Goal: Information Seeking & Learning: Learn about a topic

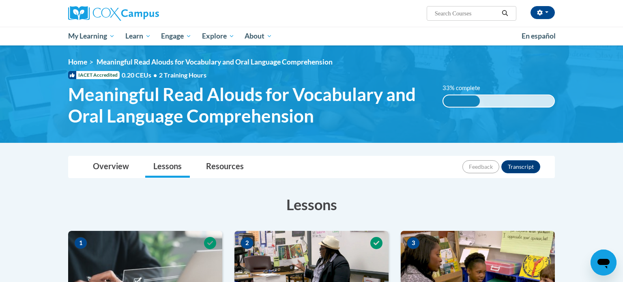
scroll to position [1, 0]
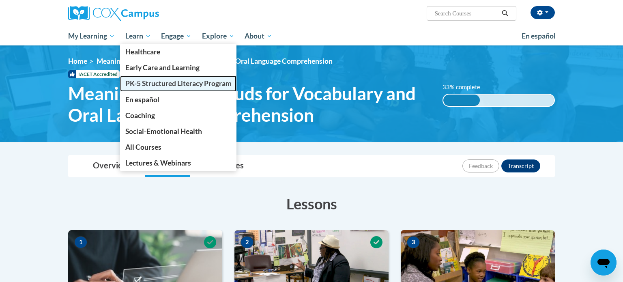
click at [140, 86] on span "PK-5 Structured Literacy Program" at bounding box center [178, 83] width 106 height 9
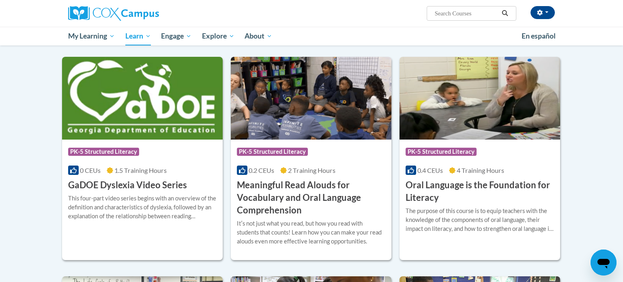
scroll to position [461, 0]
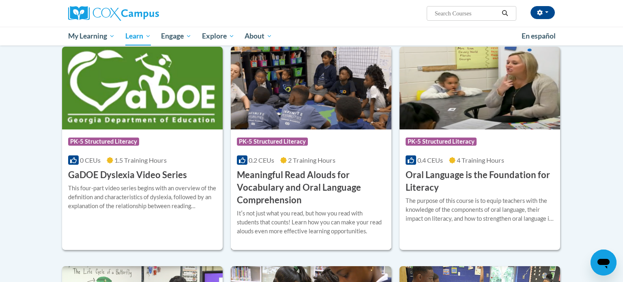
click at [280, 181] on h3 "Meaningful Read Alouds for Vocabulary and Oral Language Comprehension" at bounding box center [311, 187] width 149 height 37
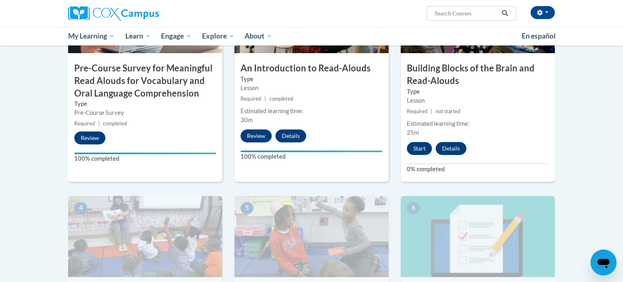
scroll to position [259, 0]
click at [418, 153] on button "Start" at bounding box center [419, 148] width 25 height 13
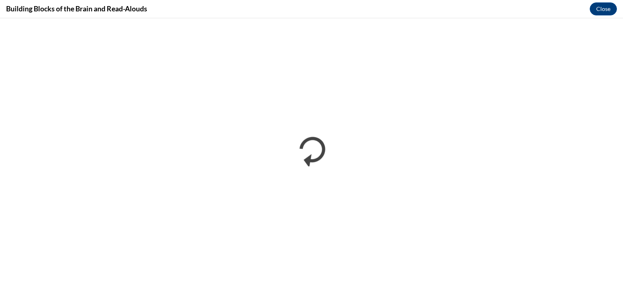
scroll to position [0, 0]
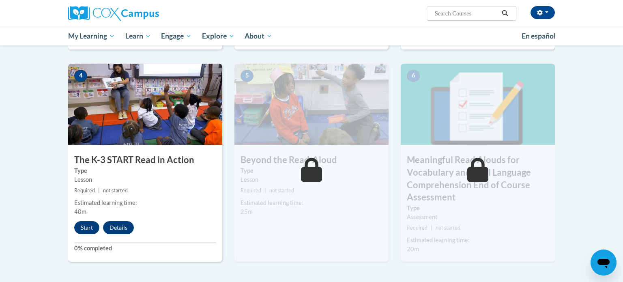
scroll to position [391, 0]
click at [86, 227] on button "Start" at bounding box center [86, 228] width 25 height 13
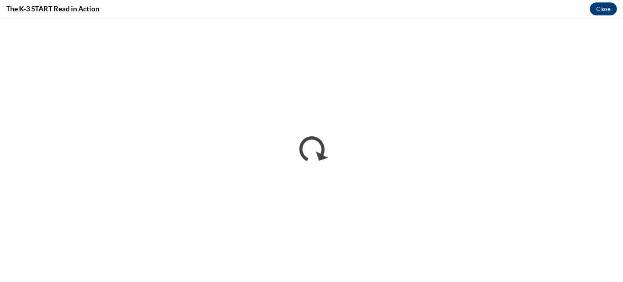
scroll to position [0, 0]
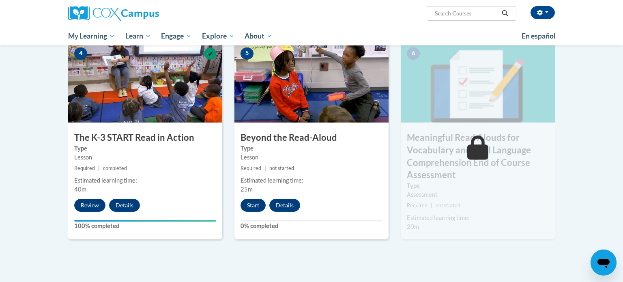
scroll to position [414, 0]
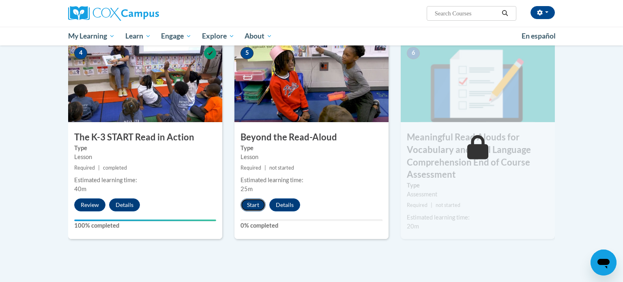
click at [253, 204] on button "Start" at bounding box center [253, 204] width 25 height 13
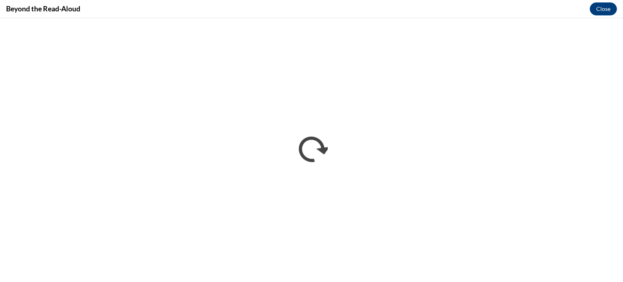
scroll to position [0, 0]
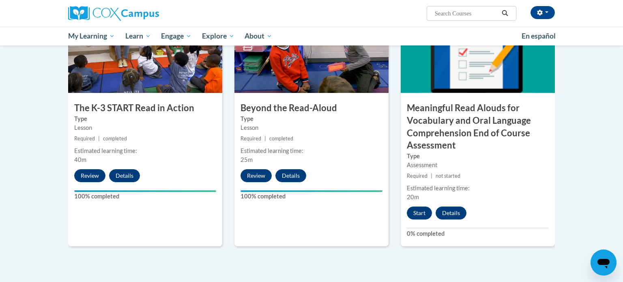
scroll to position [439, 0]
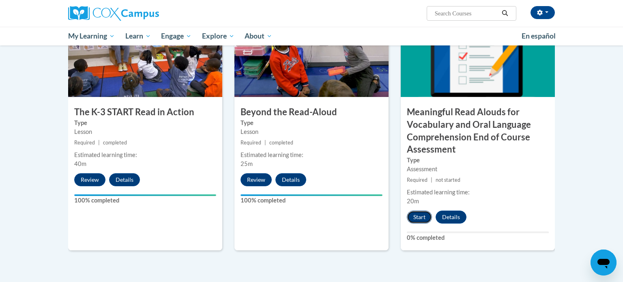
click at [420, 219] on button "Start" at bounding box center [419, 217] width 25 height 13
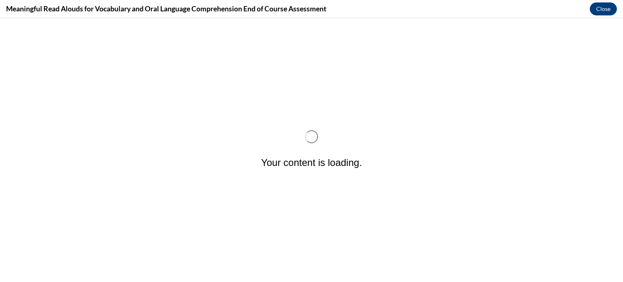
scroll to position [0, 0]
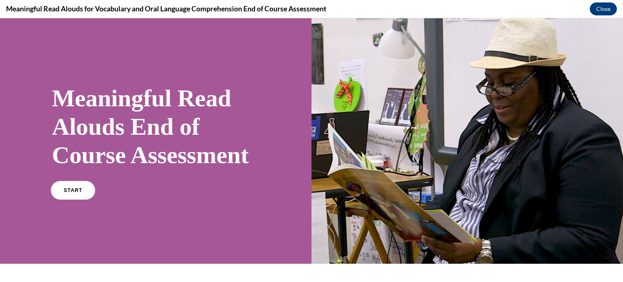
click at [84, 200] on link "START" at bounding box center [73, 190] width 44 height 19
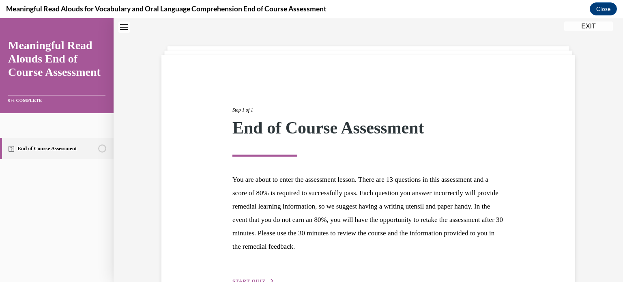
scroll to position [77, 0]
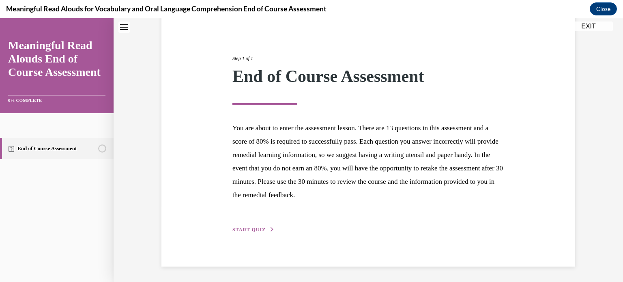
click at [256, 229] on span "START QUIZ" at bounding box center [249, 230] width 33 height 6
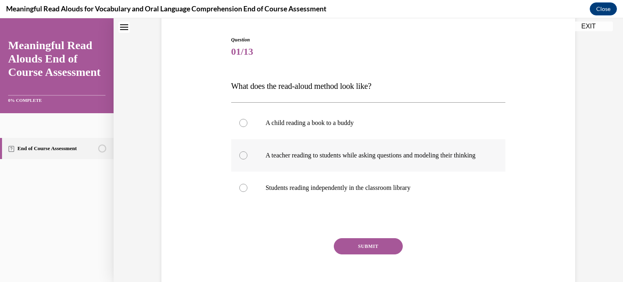
click at [271, 158] on p "A teacher reading to students while asking questions and modeling their thinking" at bounding box center [376, 155] width 220 height 8
click at [248, 158] on input "A teacher reading to students while asking questions and modeling their thinking" at bounding box center [243, 155] width 8 height 8
radio input "true"
click at [356, 254] on button "SUBMIT" at bounding box center [368, 246] width 69 height 16
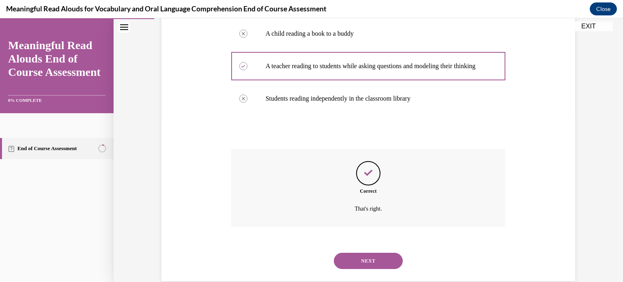
scroll to position [189, 0]
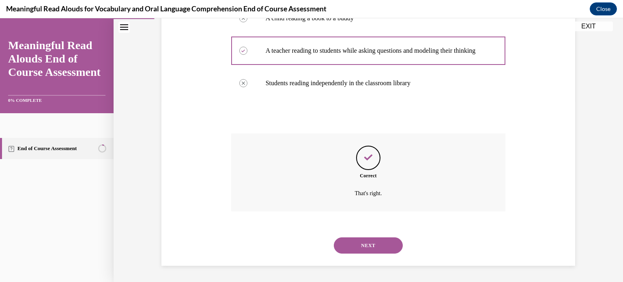
click at [362, 250] on button "NEXT" at bounding box center [368, 245] width 69 height 16
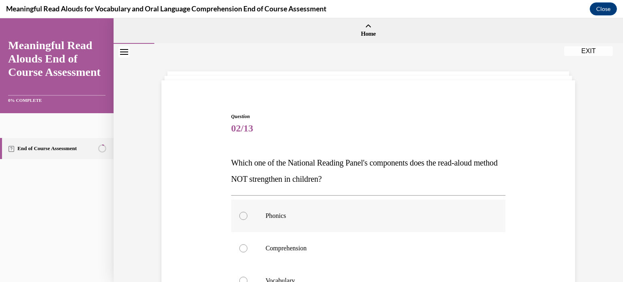
click at [295, 212] on p "Phonics" at bounding box center [376, 216] width 220 height 8
click at [248, 212] on input "Phonics" at bounding box center [243, 216] width 8 height 8
radio input "true"
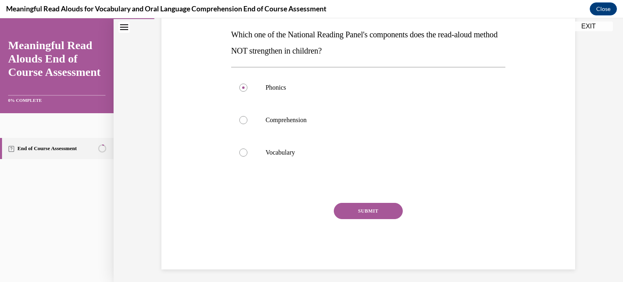
click at [363, 213] on button "SUBMIT" at bounding box center [368, 211] width 69 height 16
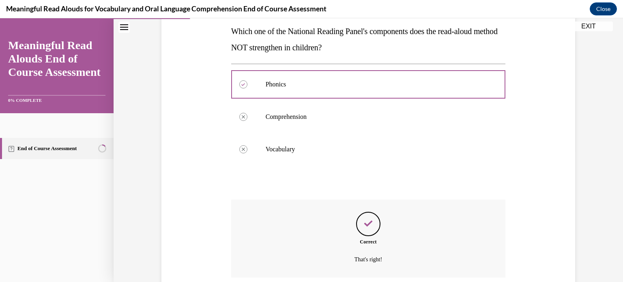
scroll to position [197, 0]
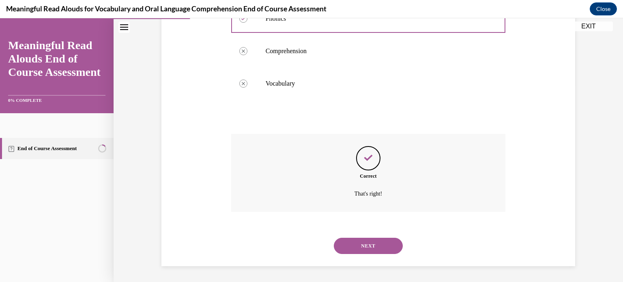
click at [361, 247] on button "NEXT" at bounding box center [368, 246] width 69 height 16
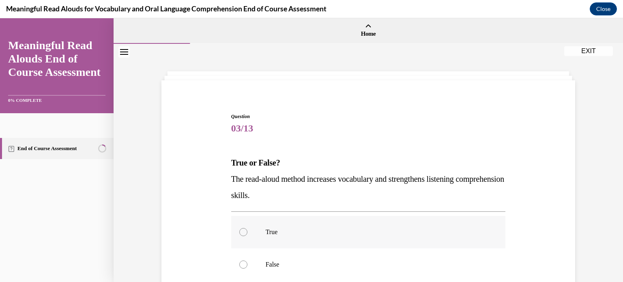
click at [289, 231] on p "True" at bounding box center [376, 232] width 220 height 8
click at [248, 231] on input "True" at bounding box center [243, 232] width 8 height 8
radio input "true"
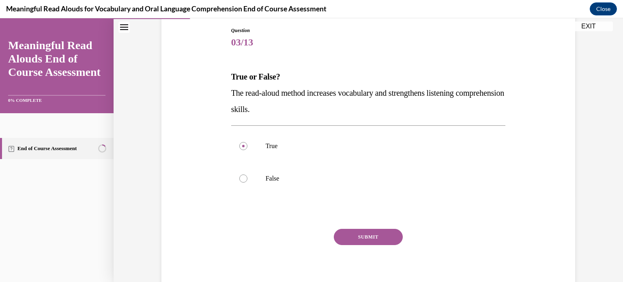
scroll to position [115, 0]
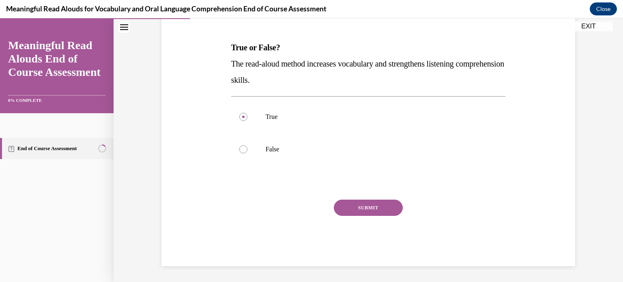
click at [365, 204] on button "SUBMIT" at bounding box center [368, 208] width 69 height 16
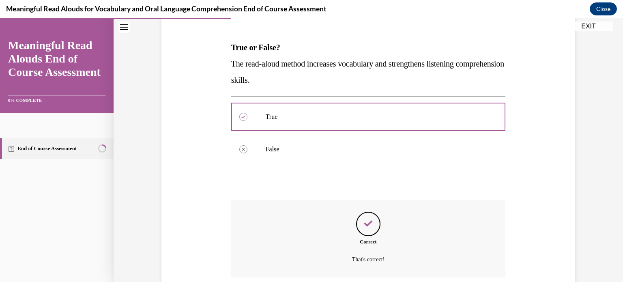
scroll to position [181, 0]
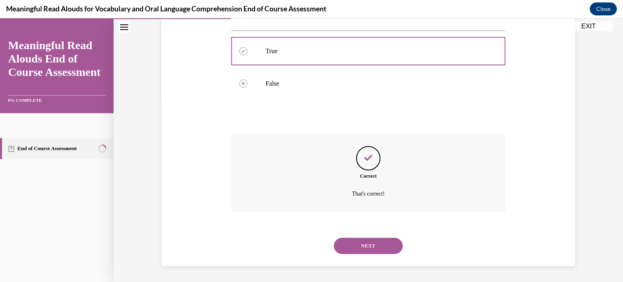
click at [363, 246] on button "NEXT" at bounding box center [368, 246] width 69 height 16
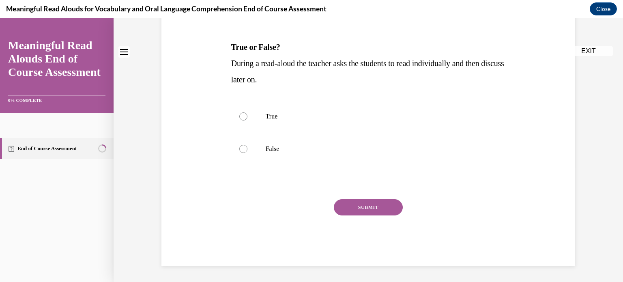
scroll to position [0, 0]
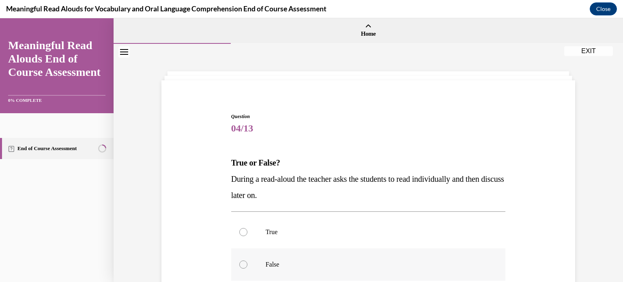
click at [328, 259] on label "False" at bounding box center [368, 264] width 275 height 32
click at [248, 261] on input "False" at bounding box center [243, 265] width 8 height 8
radio input "true"
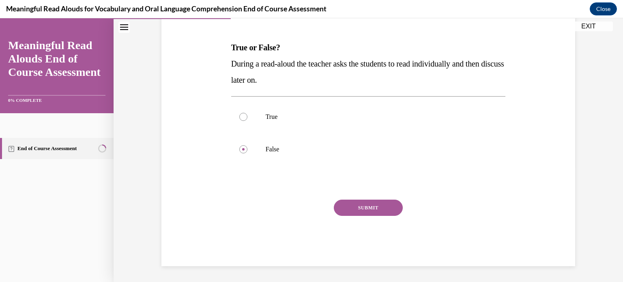
click at [368, 207] on button "SUBMIT" at bounding box center [368, 208] width 69 height 16
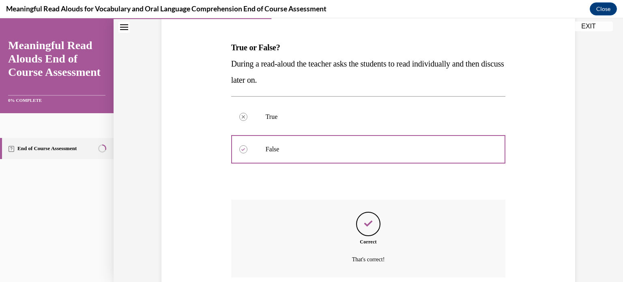
scroll to position [181, 0]
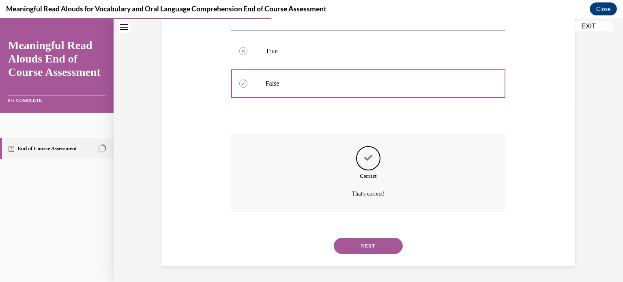
click at [367, 243] on button "NEXT" at bounding box center [368, 246] width 69 height 16
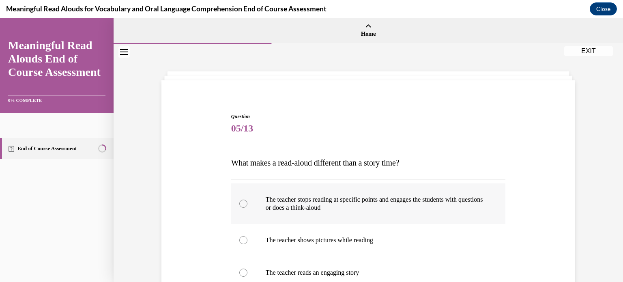
click at [339, 209] on p "The teacher stops reading at specific points and engages the students with ques…" at bounding box center [376, 204] width 220 height 16
click at [248, 208] on input "The teacher stops reading at specific points and engages the students with ques…" at bounding box center [243, 204] width 8 height 8
radio input "true"
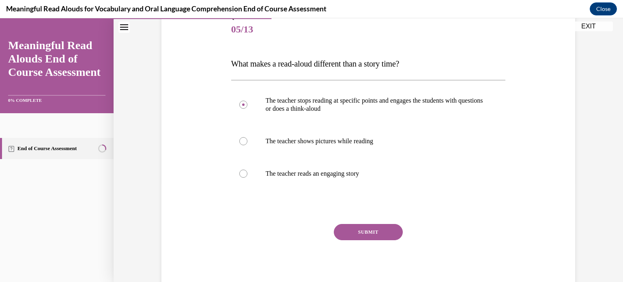
scroll to position [123, 0]
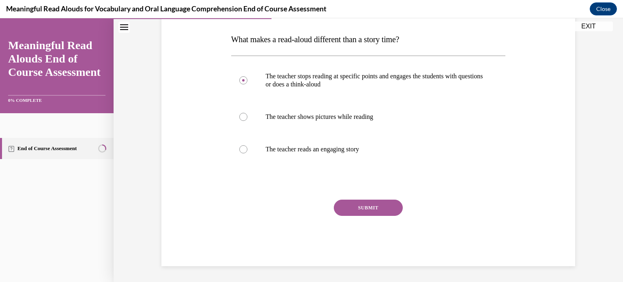
click at [376, 207] on button "SUBMIT" at bounding box center [368, 208] width 69 height 16
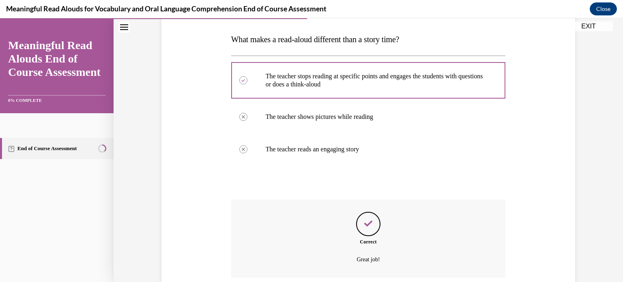
scroll to position [189, 0]
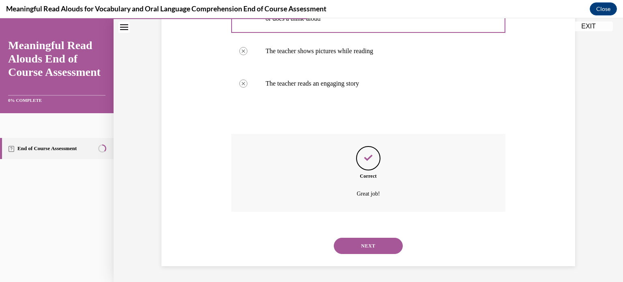
click at [367, 245] on button "NEXT" at bounding box center [368, 246] width 69 height 16
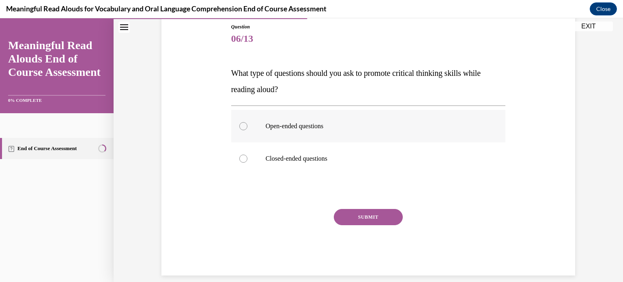
click at [298, 134] on label "Open-ended questions" at bounding box center [368, 126] width 275 height 32
click at [248, 130] on input "Open-ended questions" at bounding box center [243, 126] width 8 height 8
radio input "true"
click at [364, 219] on button "SUBMIT" at bounding box center [368, 217] width 69 height 16
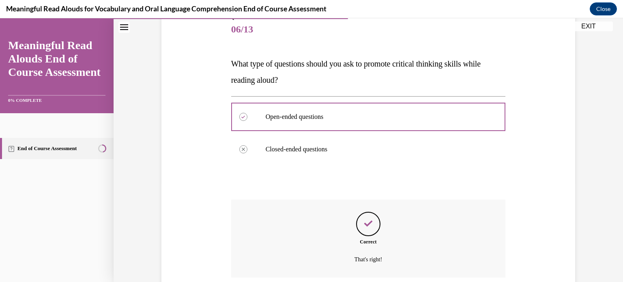
scroll to position [165, 0]
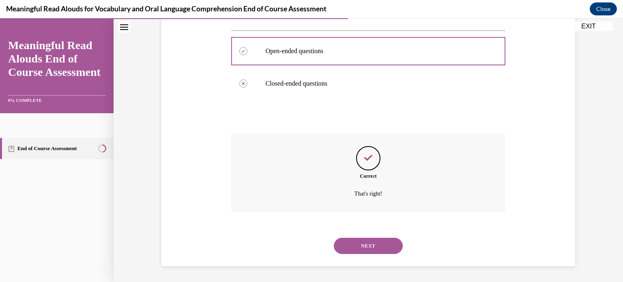
click at [363, 248] on button "NEXT" at bounding box center [368, 246] width 69 height 16
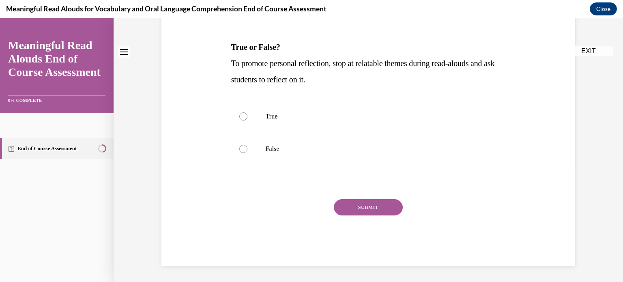
scroll to position [0, 0]
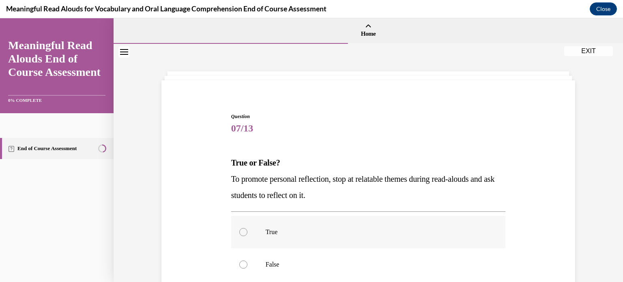
click at [303, 230] on p "True" at bounding box center [376, 232] width 220 height 8
click at [248, 230] on input "True" at bounding box center [243, 232] width 8 height 8
radio input "true"
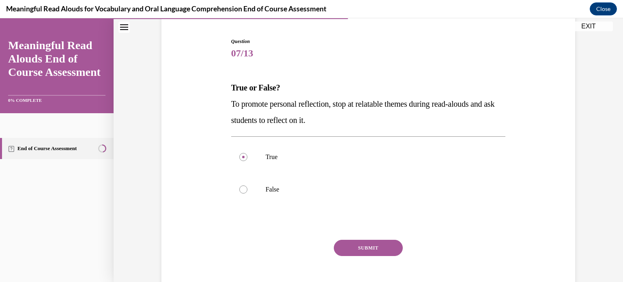
scroll to position [80, 0]
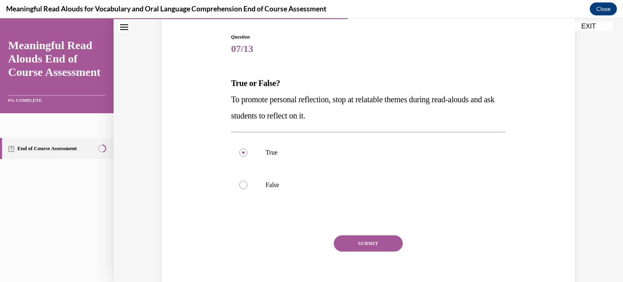
click at [372, 246] on button "SUBMIT" at bounding box center [368, 243] width 69 height 16
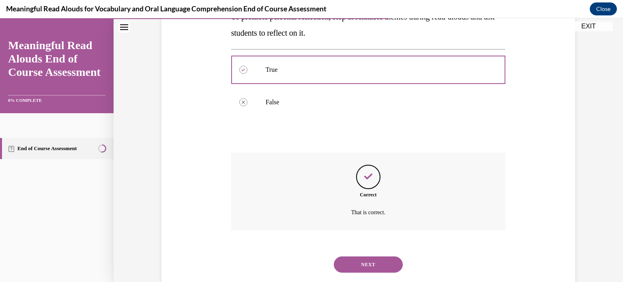
scroll to position [181, 0]
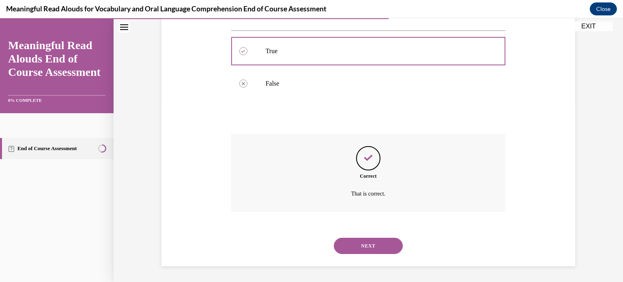
click at [369, 250] on button "NEXT" at bounding box center [368, 246] width 69 height 16
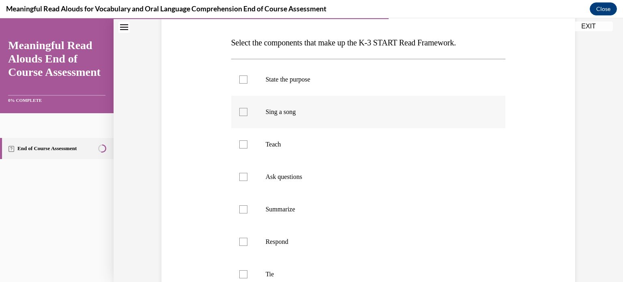
scroll to position [120, 0]
click at [282, 71] on label "State the purpose" at bounding box center [368, 79] width 275 height 32
click at [248, 75] on input "State the purpose" at bounding box center [243, 79] width 8 height 8
checkbox input "true"
click at [271, 145] on p "Teach" at bounding box center [376, 144] width 220 height 8
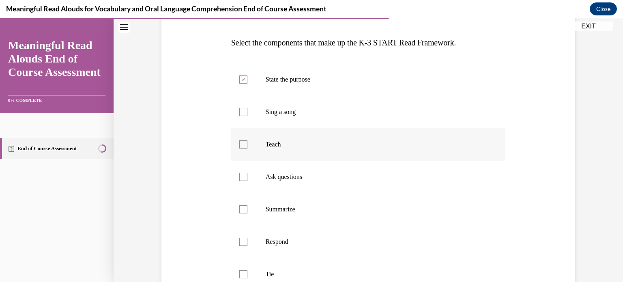
click at [248, 145] on input "Teach" at bounding box center [243, 144] width 8 height 8
checkbox input "true"
click at [267, 180] on p "Ask questions" at bounding box center [376, 177] width 220 height 8
click at [248, 180] on input "Ask questions" at bounding box center [243, 177] width 8 height 8
checkbox input "true"
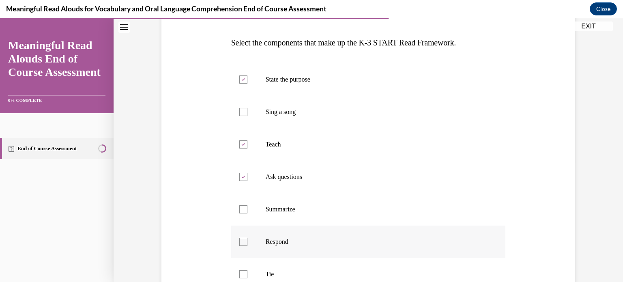
click at [268, 241] on p "Respond" at bounding box center [376, 242] width 220 height 8
click at [248, 241] on input "Respond" at bounding box center [243, 242] width 8 height 8
checkbox input "true"
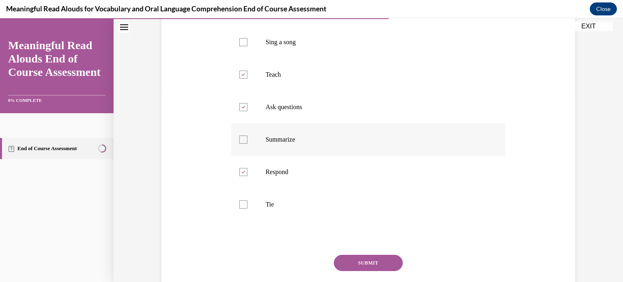
scroll to position [190, 0]
click at [293, 209] on label "Tie" at bounding box center [368, 204] width 275 height 32
click at [248, 208] on input "Tie" at bounding box center [243, 204] width 8 height 8
checkbox input "true"
click at [355, 263] on button "SUBMIT" at bounding box center [368, 262] width 69 height 16
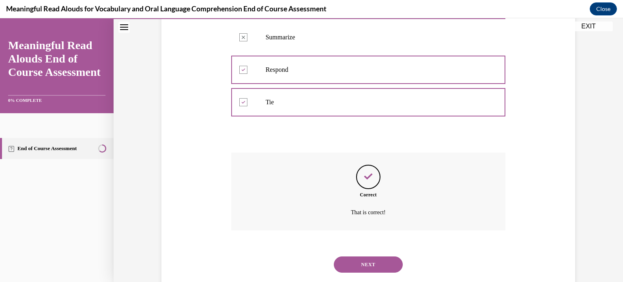
scroll to position [311, 0]
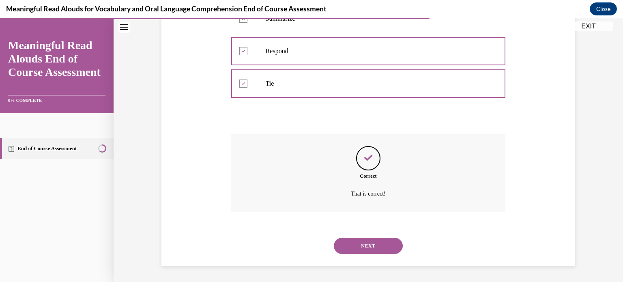
click at [367, 250] on button "NEXT" at bounding box center [368, 246] width 69 height 16
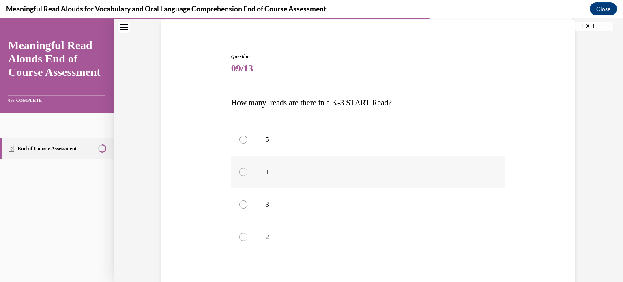
scroll to position [62, 0]
click at [272, 207] on label "3" at bounding box center [368, 202] width 275 height 32
click at [248, 206] on input "3" at bounding box center [243, 202] width 8 height 8
radio input "true"
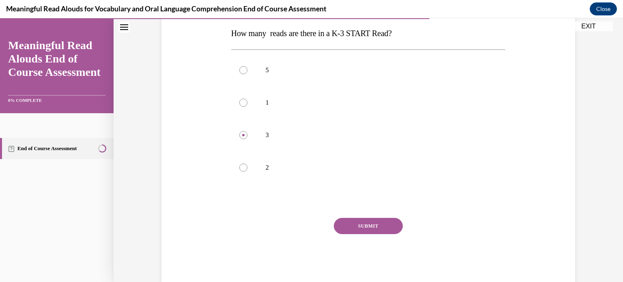
click at [372, 228] on button "SUBMIT" at bounding box center [368, 226] width 69 height 16
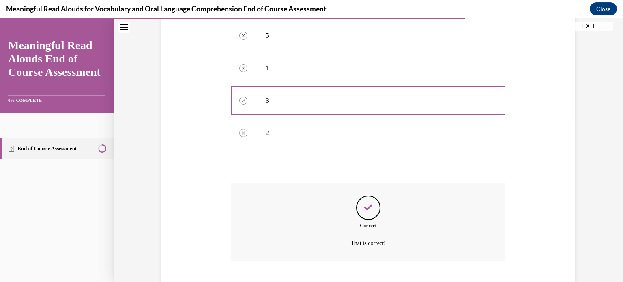
scroll to position [213, 0]
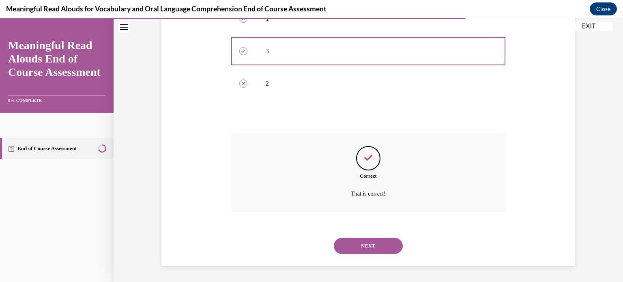
click at [364, 246] on button "NEXT" at bounding box center [368, 246] width 69 height 16
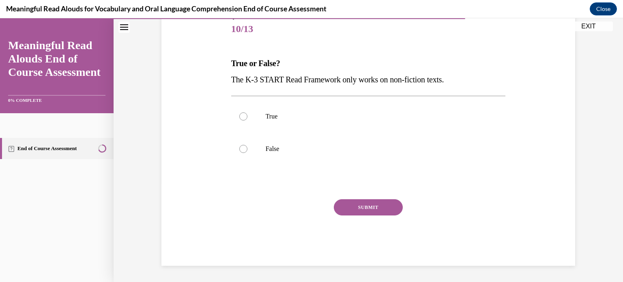
scroll to position [90, 0]
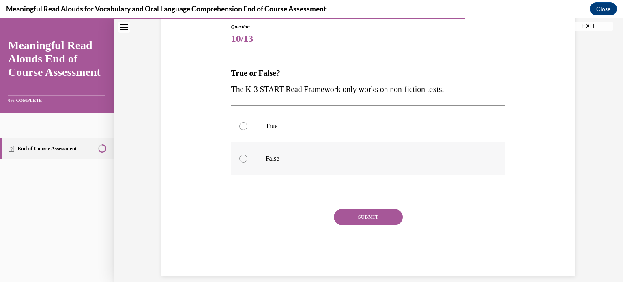
click at [287, 159] on p "False" at bounding box center [376, 159] width 220 height 8
click at [248, 159] on input "False" at bounding box center [243, 159] width 8 height 8
radio input "true"
click at [358, 221] on button "SUBMIT" at bounding box center [368, 217] width 69 height 16
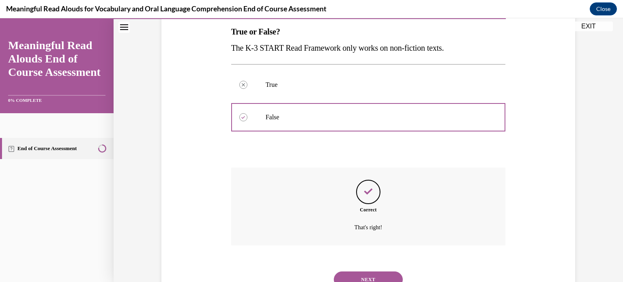
scroll to position [165, 0]
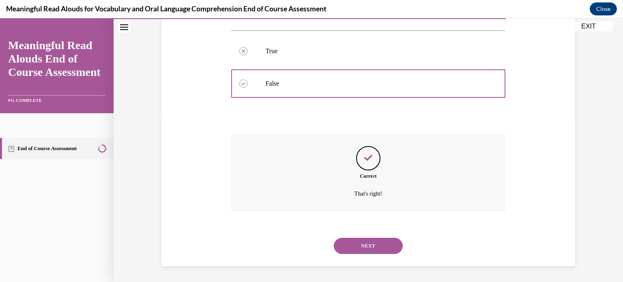
click at [357, 251] on button "NEXT" at bounding box center [368, 246] width 69 height 16
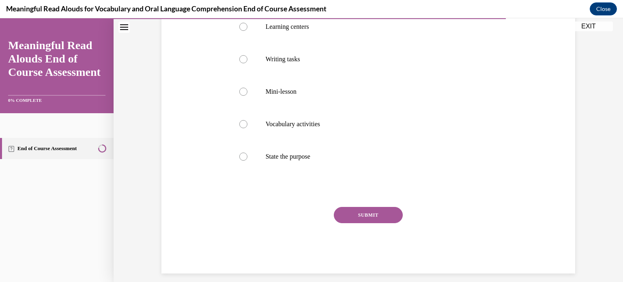
scroll to position [180, 0]
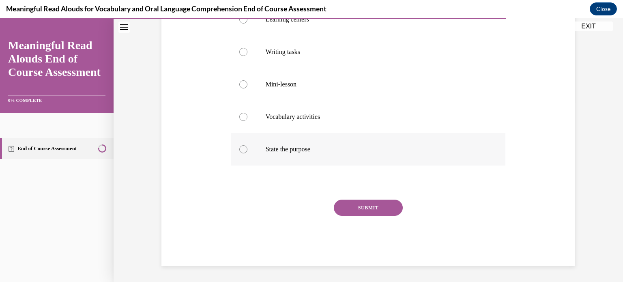
click at [309, 150] on p "State the purpose" at bounding box center [376, 149] width 220 height 8
click at [248, 150] on input "State the purpose" at bounding box center [243, 149] width 8 height 8
radio input "true"
click at [351, 212] on button "SUBMIT" at bounding box center [368, 208] width 69 height 16
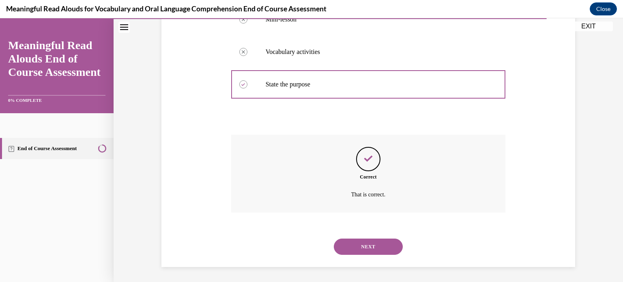
scroll to position [246, 0]
click at [360, 247] on button "NEXT" at bounding box center [368, 246] width 69 height 16
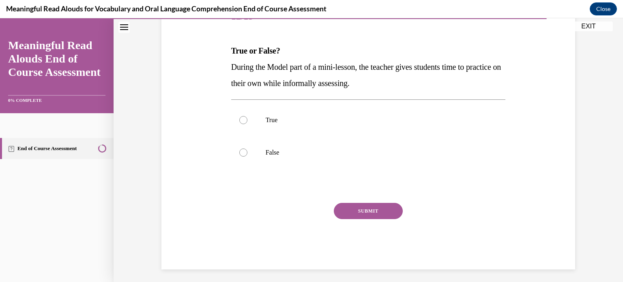
scroll to position [115, 0]
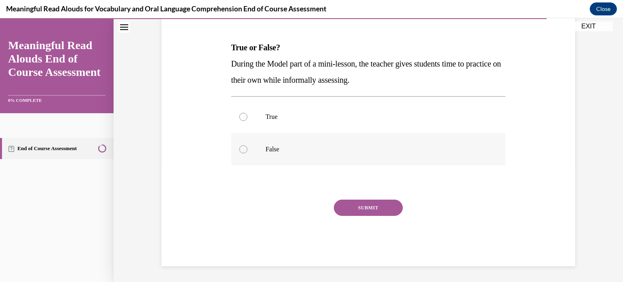
click at [318, 150] on p "False" at bounding box center [376, 149] width 220 height 8
click at [248, 150] on input "False" at bounding box center [243, 149] width 8 height 8
radio input "true"
click at [347, 212] on button "SUBMIT" at bounding box center [368, 208] width 69 height 16
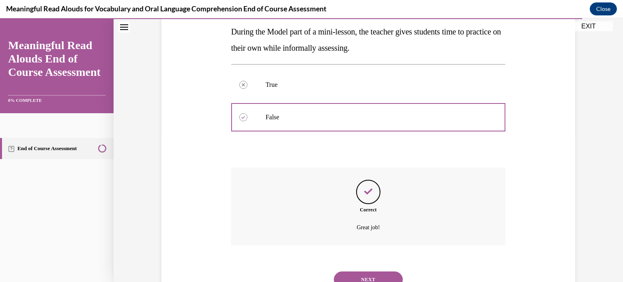
scroll to position [181, 0]
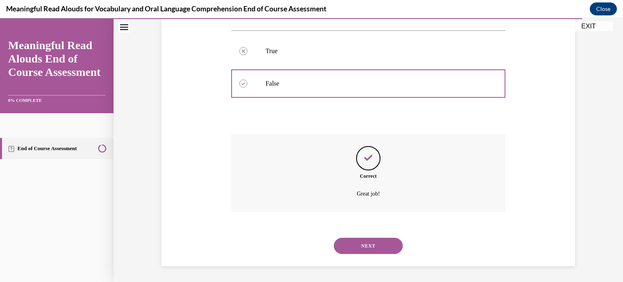
click at [367, 248] on button "NEXT" at bounding box center [368, 246] width 69 height 16
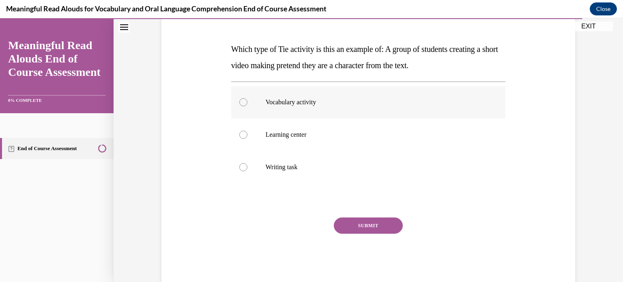
scroll to position [131, 0]
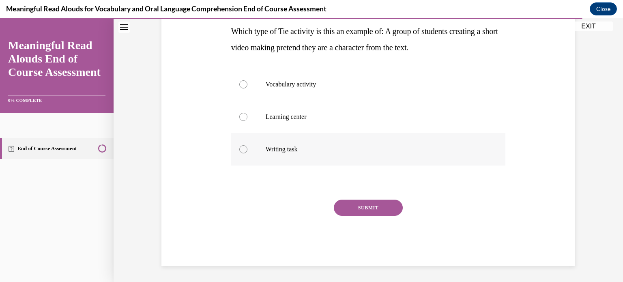
click at [338, 153] on label "Writing task" at bounding box center [368, 149] width 275 height 32
click at [248, 153] on input "Writing task" at bounding box center [243, 149] width 8 height 8
radio input "true"
click at [355, 215] on button "SUBMIT" at bounding box center [368, 208] width 69 height 16
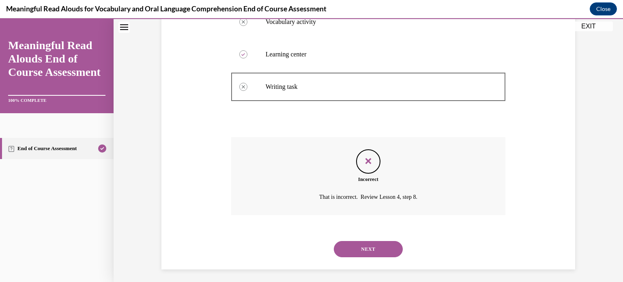
scroll to position [197, 0]
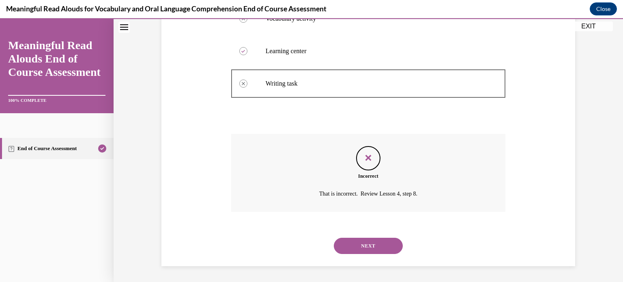
click at [358, 246] on button "NEXT" at bounding box center [368, 246] width 69 height 16
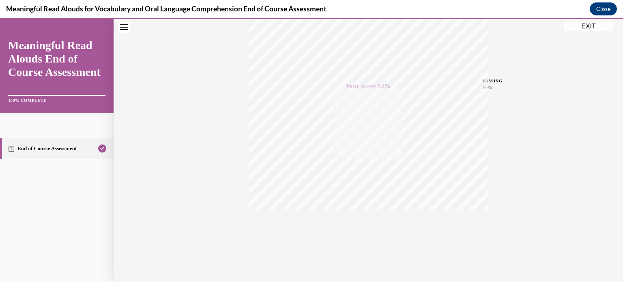
scroll to position [152, 0]
click at [583, 28] on button "EXIT" at bounding box center [588, 27] width 49 height 10
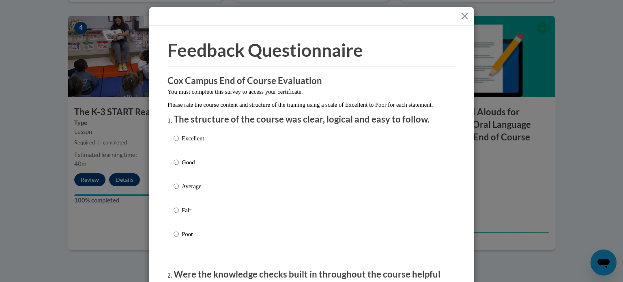
click at [179, 172] on label "Good" at bounding box center [189, 169] width 30 height 22
click at [179, 167] on input "Good" at bounding box center [176, 162] width 5 height 9
radio input "true"
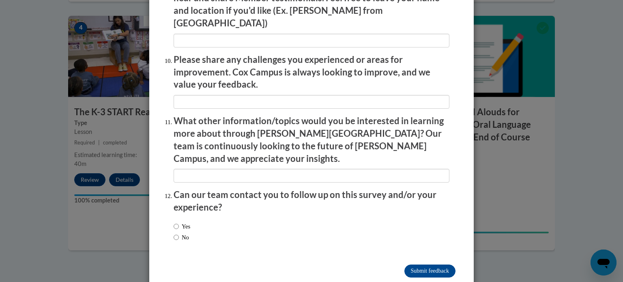
scroll to position [1408, 0]
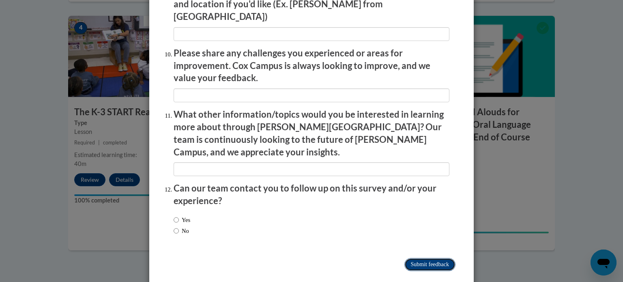
click at [416, 258] on input "Submit feedback" at bounding box center [430, 264] width 51 height 13
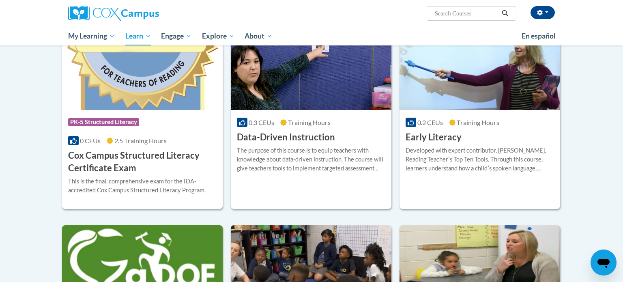
scroll to position [284, 0]
